Goal: Entertainment & Leisure: Consume media (video, audio)

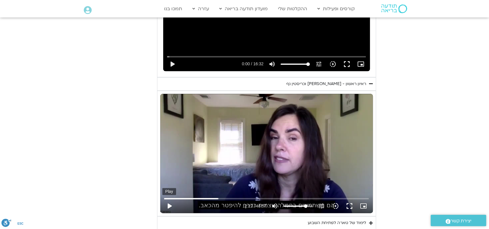
click at [169, 205] on button "play_arrow" at bounding box center [169, 206] width 14 height 14
click at [350, 208] on button "fullscreen" at bounding box center [349, 206] width 14 height 14
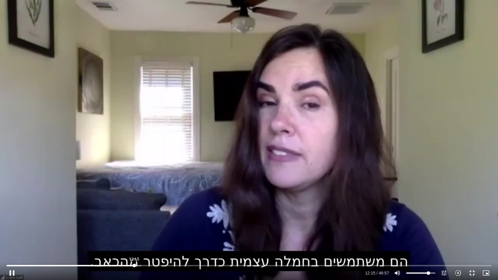
click at [134, 264] on input "Seek" at bounding box center [249, 266] width 485 height 4
click at [131, 265] on input "Seek" at bounding box center [249, 266] width 485 height 4
click at [13, 274] on button "pause" at bounding box center [12, 273] width 14 height 14
click at [11, 271] on button "play_arrow" at bounding box center [12, 273] width 14 height 14
click at [169, 264] on input "Seek" at bounding box center [249, 266] width 485 height 4
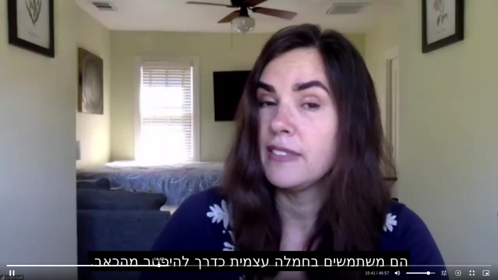
click at [159, 264] on input "Seek" at bounding box center [249, 266] width 485 height 4
click at [12, 272] on button "pause" at bounding box center [12, 273] width 14 height 14
click at [189, 265] on input "Seek" at bounding box center [249, 266] width 485 height 4
click at [15, 272] on button "play_arrow" at bounding box center [12, 273] width 14 height 14
click at [246, 138] on div "Skip Ad 17:09 pause 21:12 / 46:57 volume_up Mute tune Resolution Auto 720p slow…" at bounding box center [249, 140] width 498 height 280
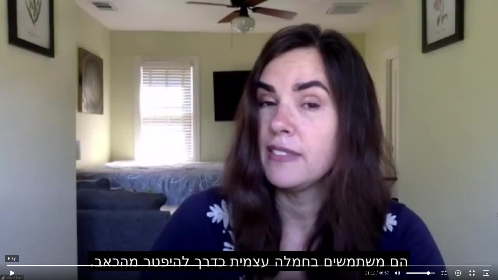
click at [10, 273] on button "play_arrow" at bounding box center [12, 273] width 14 height 14
click at [216, 264] on input "Seek" at bounding box center [249, 266] width 485 height 4
click at [231, 265] on input "Seek" at bounding box center [249, 266] width 485 height 4
click at [226, 266] on input "Seek" at bounding box center [249, 266] width 485 height 4
drag, startPoint x: 329, startPoint y: 265, endPoint x: 320, endPoint y: 280, distance: 17.8
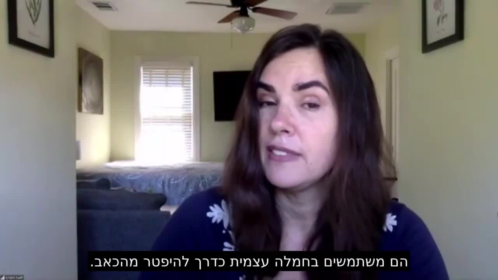
drag, startPoint x: 320, startPoint y: 280, endPoint x: 173, endPoint y: 191, distance: 171.1
click at [173, 191] on div "Skip Ad 31:18 pause 24:52 / 46:57 volume_up Mute tune Resolution Auto 720p slow…" at bounding box center [249, 140] width 498 height 280
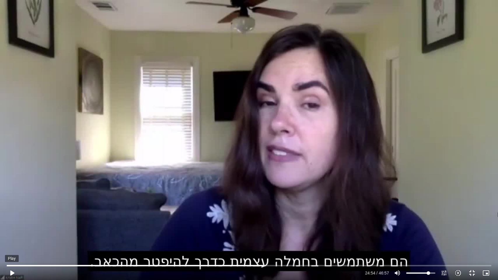
click at [13, 270] on button "play_arrow" at bounding box center [12, 273] width 14 height 14
click at [12, 271] on button "pause" at bounding box center [12, 273] width 14 height 14
click at [11, 271] on button "play_arrow" at bounding box center [12, 273] width 14 height 14
click at [267, 265] on input "Seek" at bounding box center [249, 266] width 485 height 4
click at [269, 265] on input "Seek" at bounding box center [249, 266] width 485 height 4
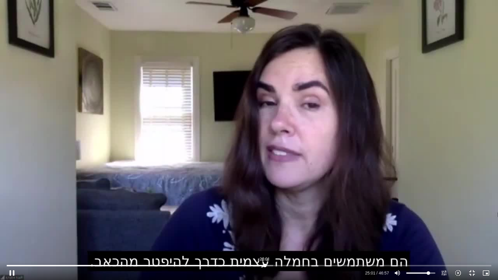
click at [265, 265] on input "Seek" at bounding box center [249, 266] width 485 height 4
click at [12, 269] on button "pause" at bounding box center [12, 273] width 14 height 14
click at [11, 272] on button "play_arrow" at bounding box center [12, 273] width 14 height 14
click at [12, 272] on button "pause" at bounding box center [12, 273] width 14 height 14
type input "1532.629626"
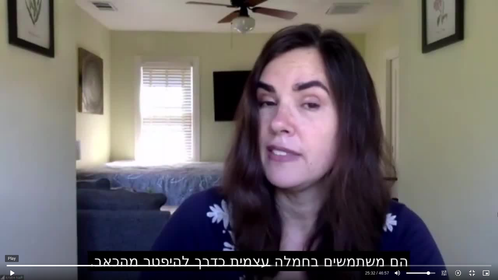
click at [5, 266] on button "play_arrow" at bounding box center [12, 273] width 14 height 14
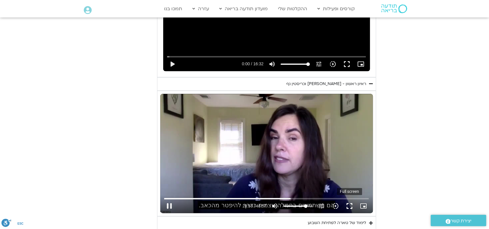
click at [349, 204] on button "fullscreen" at bounding box center [349, 206] width 14 height 14
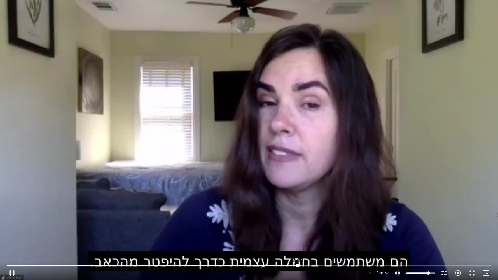
click at [297, 265] on input "Seek" at bounding box center [249, 266] width 485 height 4
click at [287, 264] on input "Seek" at bounding box center [249, 266] width 485 height 4
click at [282, 266] on input "Seek" at bounding box center [249, 266] width 485 height 4
click at [271, 263] on div "Skip Ad 25:40 pause 26:48 / 46:57 volume_up Mute tune Resolution Auto 720p slow…" at bounding box center [249, 270] width 488 height 19
click at [266, 264] on input "Seek" at bounding box center [249, 266] width 485 height 4
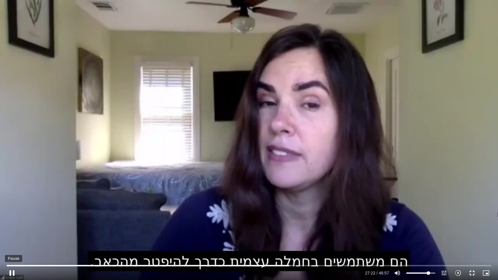
click at [11, 272] on button "pause" at bounding box center [12, 273] width 14 height 14
click at [14, 271] on button "play_arrow" at bounding box center [12, 273] width 14 height 14
click at [12, 270] on button "pause" at bounding box center [12, 273] width 14 height 14
type input "1692.762816"
click at [5, 266] on button "play_arrow" at bounding box center [12, 273] width 14 height 14
